Goal: Task Accomplishment & Management: Manage account settings

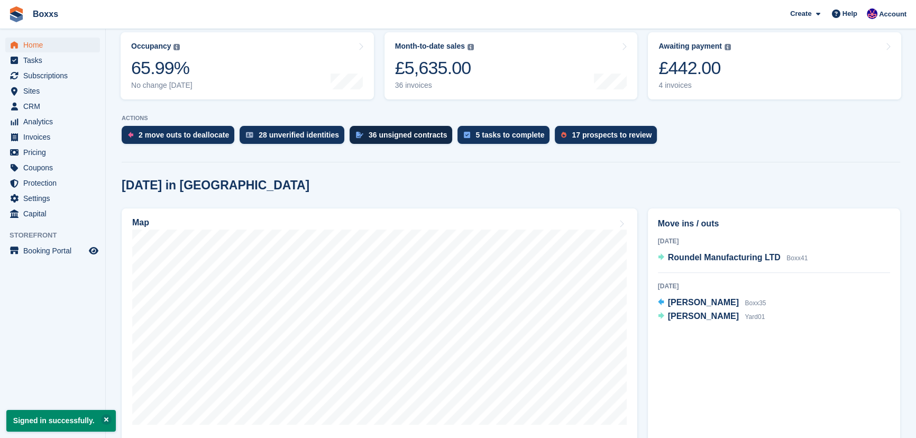
scroll to position [144, 0]
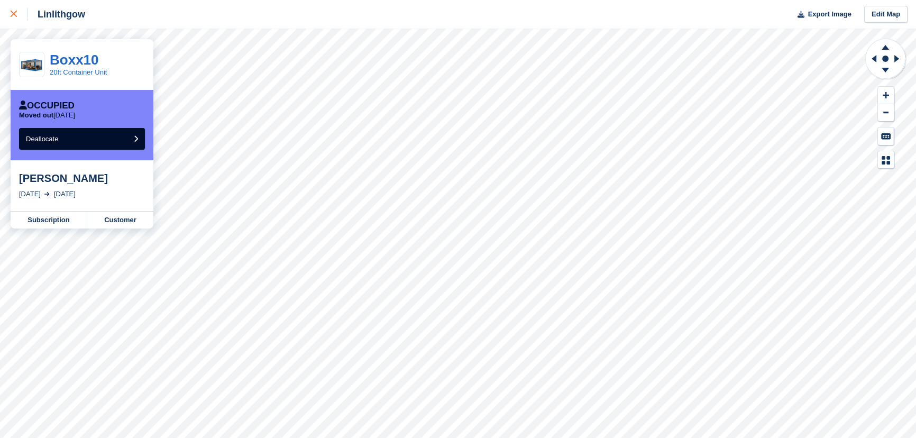
click at [15, 13] on icon at bounding box center [14, 14] width 6 height 6
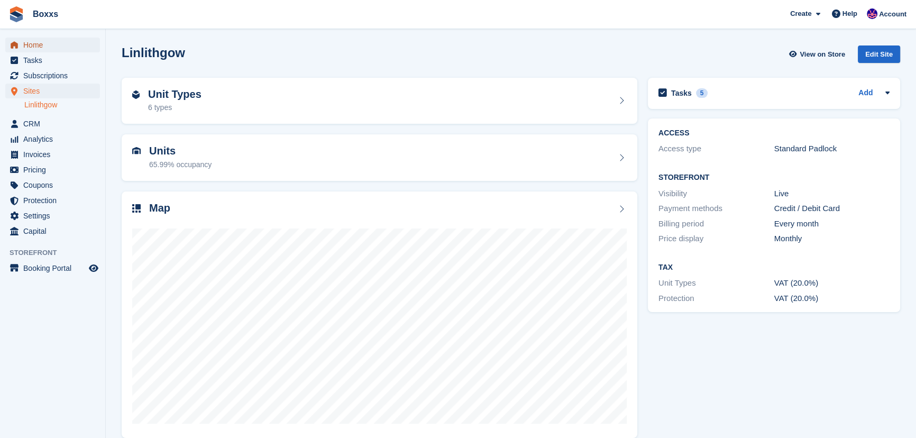
click at [38, 48] on span "Home" at bounding box center [54, 45] width 63 height 15
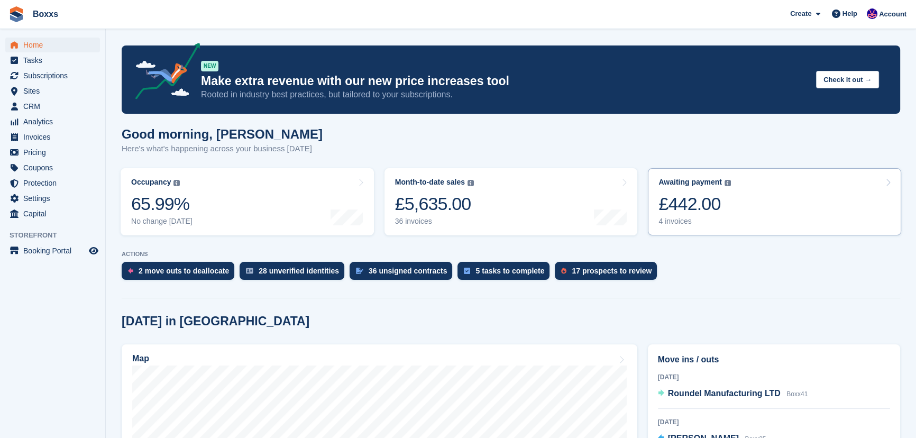
click at [794, 201] on link "Awaiting payment The total outstanding balance on all open invoices. £442.00 4 …" at bounding box center [774, 201] width 253 height 67
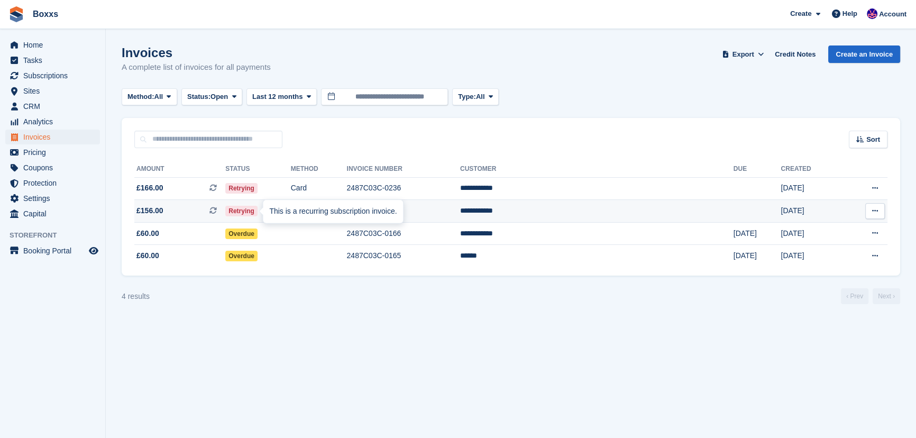
click at [322, 207] on div "This is a recurring subscription invoice." at bounding box center [333, 211] width 140 height 23
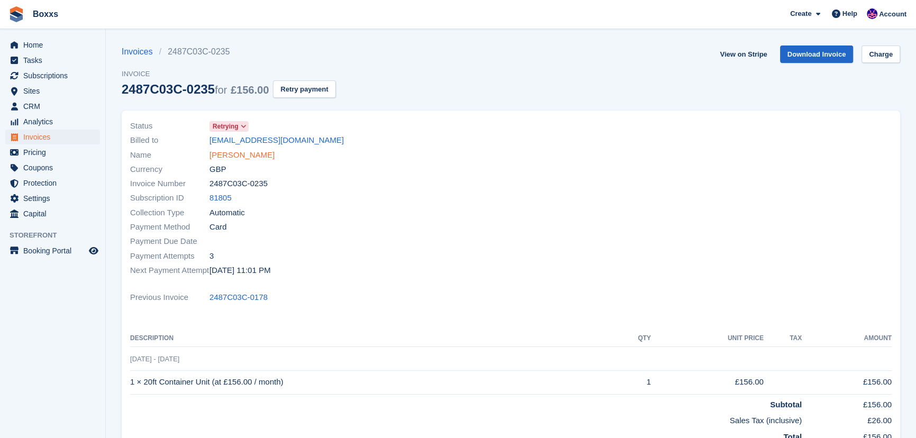
click at [243, 155] on link "Andrew Deans" at bounding box center [241, 155] width 65 height 12
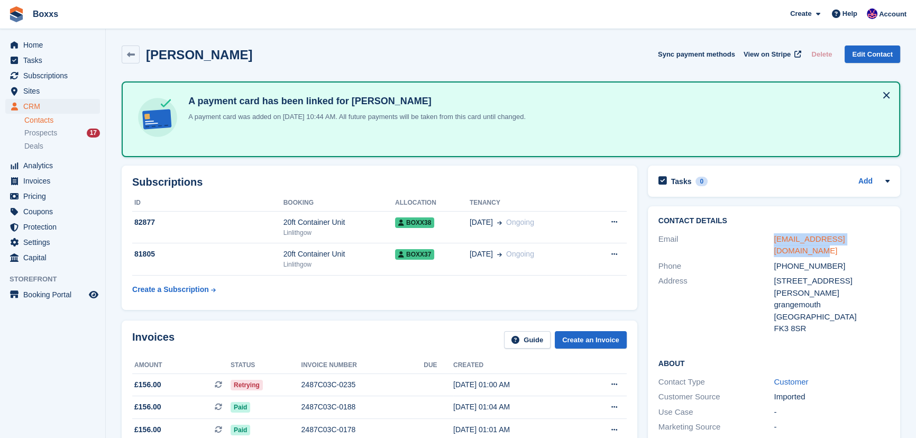
drag, startPoint x: 763, startPoint y: 234, endPoint x: 880, endPoint y: 235, distance: 116.8
click at [880, 235] on div "Email johnstonanddeans@gmail.com" at bounding box center [773, 245] width 231 height 27
drag, startPoint x: 780, startPoint y: 211, endPoint x: 771, endPoint y: 216, distance: 10.2
click at [780, 211] on div "Contact Details Email johnstonanddeans@gmail.com Phone +447474679945 Address 1 …" at bounding box center [774, 276] width 252 height 141
drag, startPoint x: 769, startPoint y: 231, endPoint x: 883, endPoint y: 237, distance: 114.3
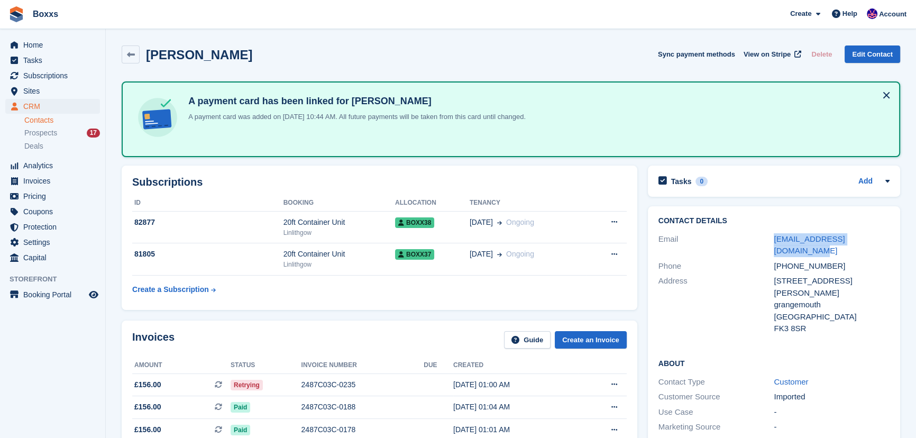
click at [883, 237] on div "Email johnstonanddeans@gmail.com" at bounding box center [773, 245] width 231 height 27
copy div "johnstonanddeans@gmail.com"
click at [53, 45] on span "Home" at bounding box center [54, 45] width 63 height 15
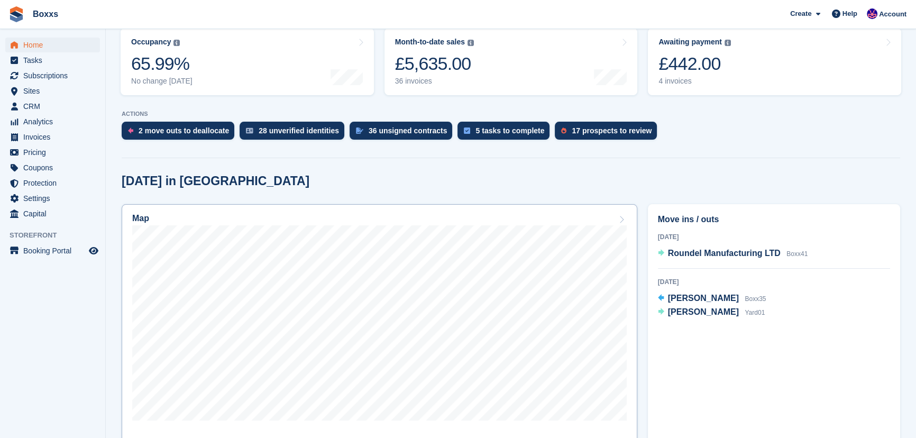
scroll to position [192, 0]
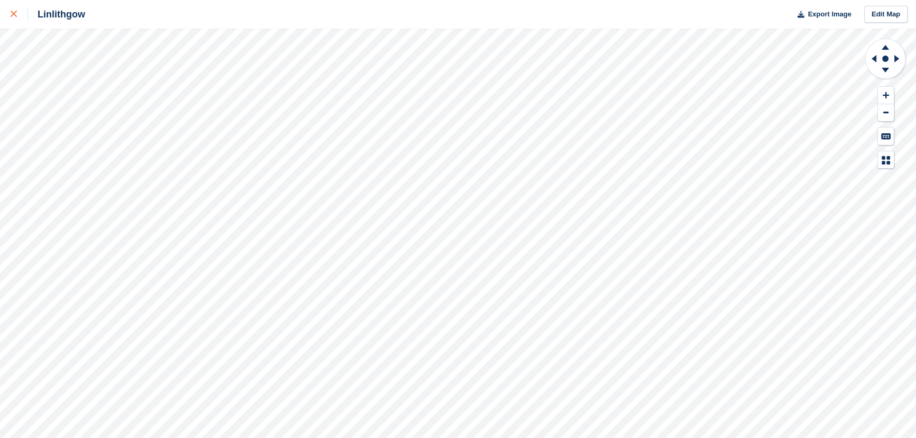
click at [14, 13] on icon at bounding box center [14, 14] width 6 height 6
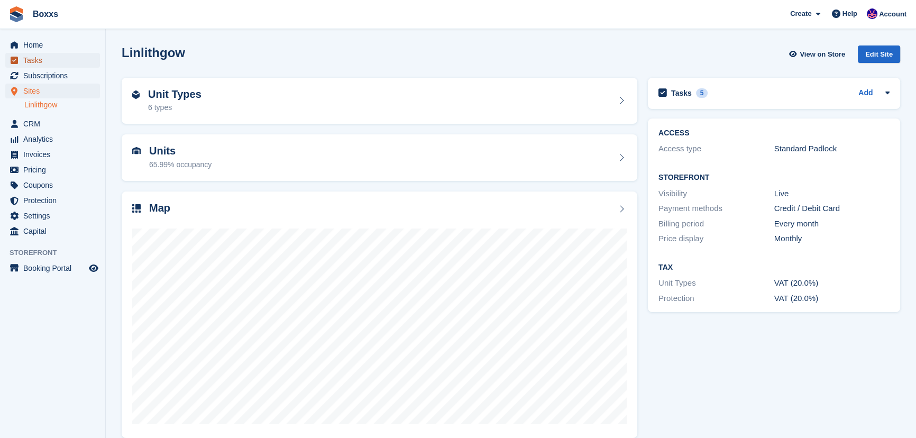
click at [31, 63] on span "Tasks" at bounding box center [54, 60] width 63 height 15
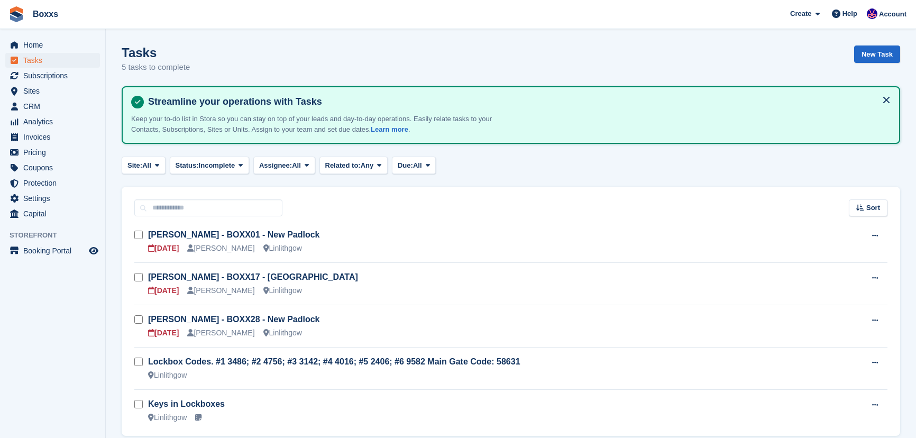
scroll to position [42, 0]
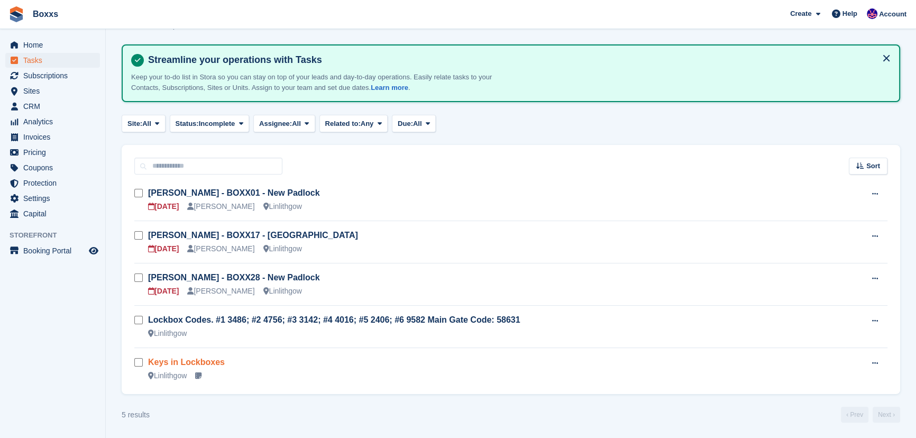
click at [183, 365] on link "Keys in Lockboxes" at bounding box center [186, 361] width 77 height 9
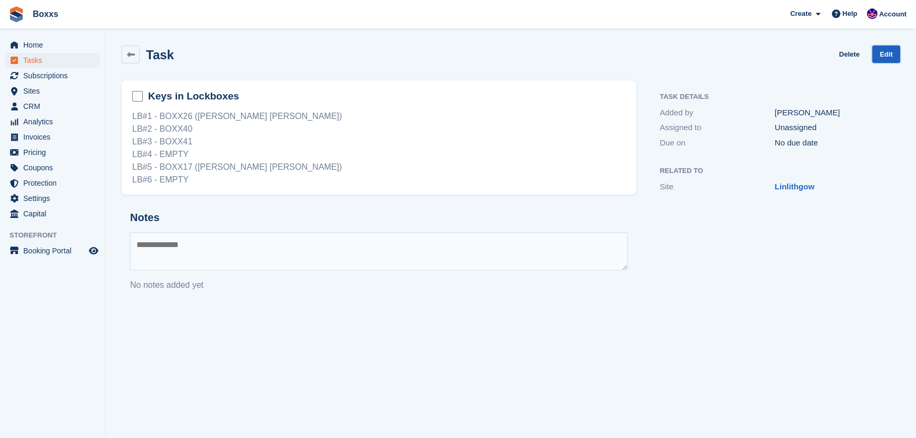
click at [888, 57] on link "Edit" at bounding box center [886, 53] width 28 height 17
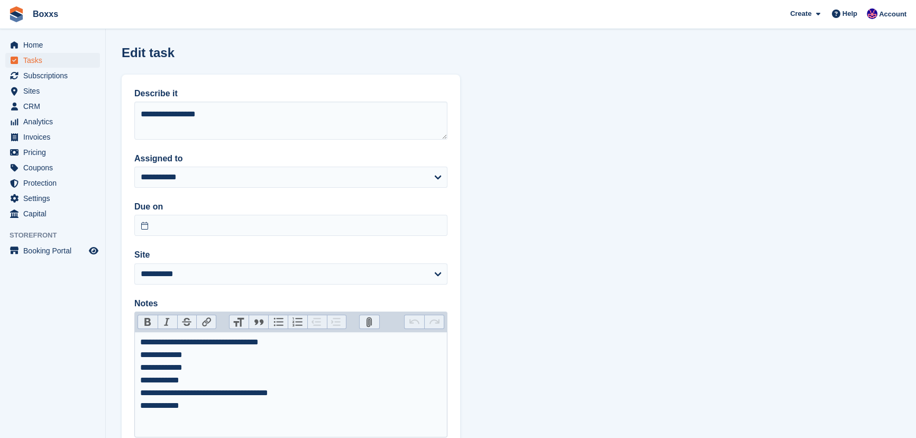
click at [181, 379] on div "**********" at bounding box center [291, 374] width 302 height 76
type trix-editor "**********"
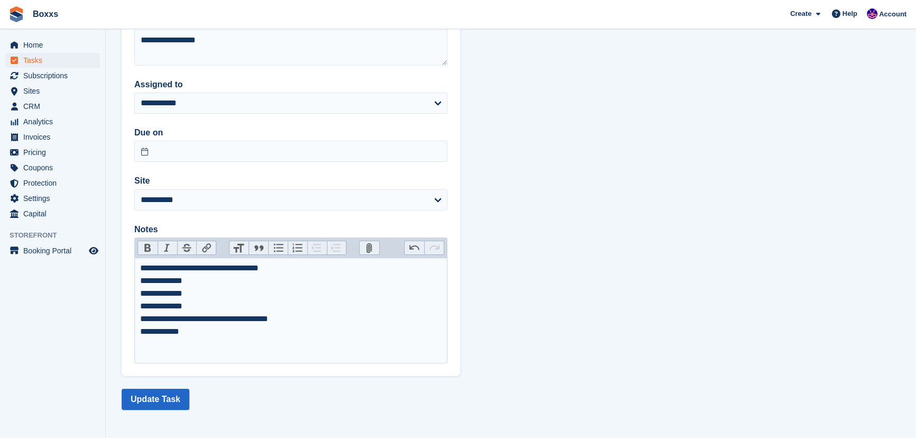
scroll to position [74, 0]
click at [148, 399] on button "Update Task" at bounding box center [156, 399] width 68 height 21
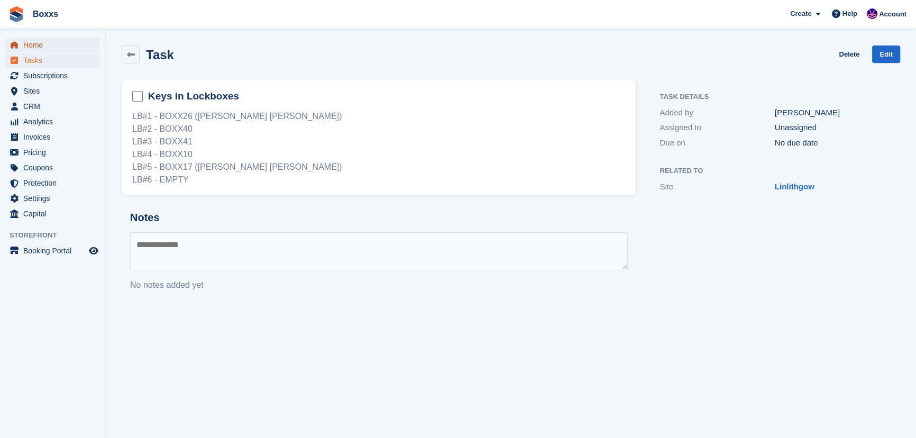
click at [37, 45] on span "Home" at bounding box center [54, 45] width 63 height 15
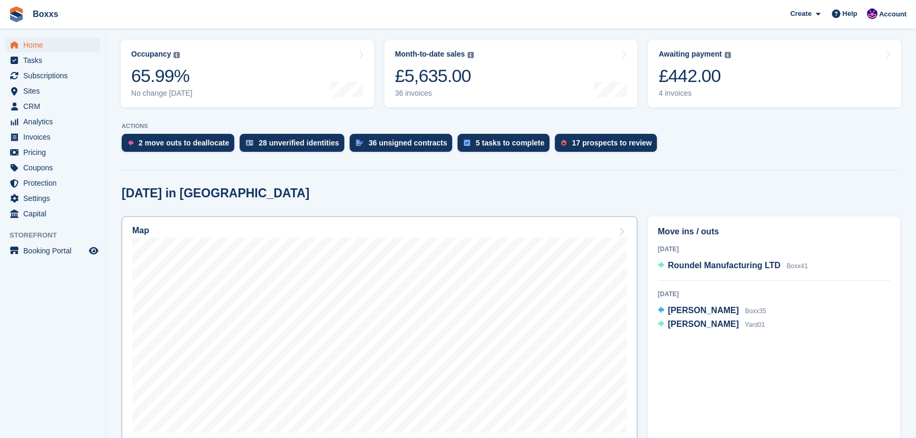
scroll to position [144, 0]
